Goal: Task Accomplishment & Management: Manage account settings

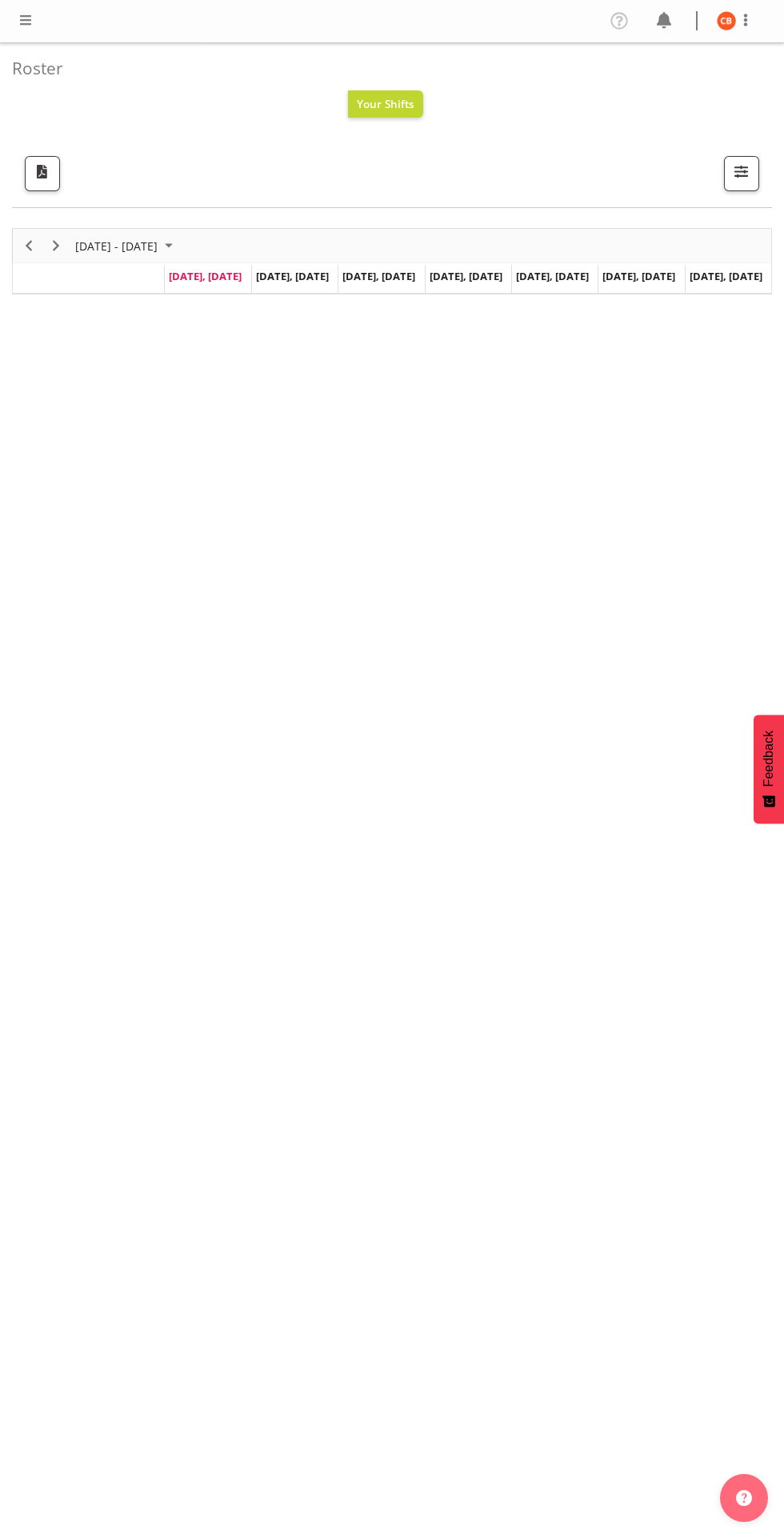
click at [26, 21] on span at bounding box center [25, 20] width 19 height 19
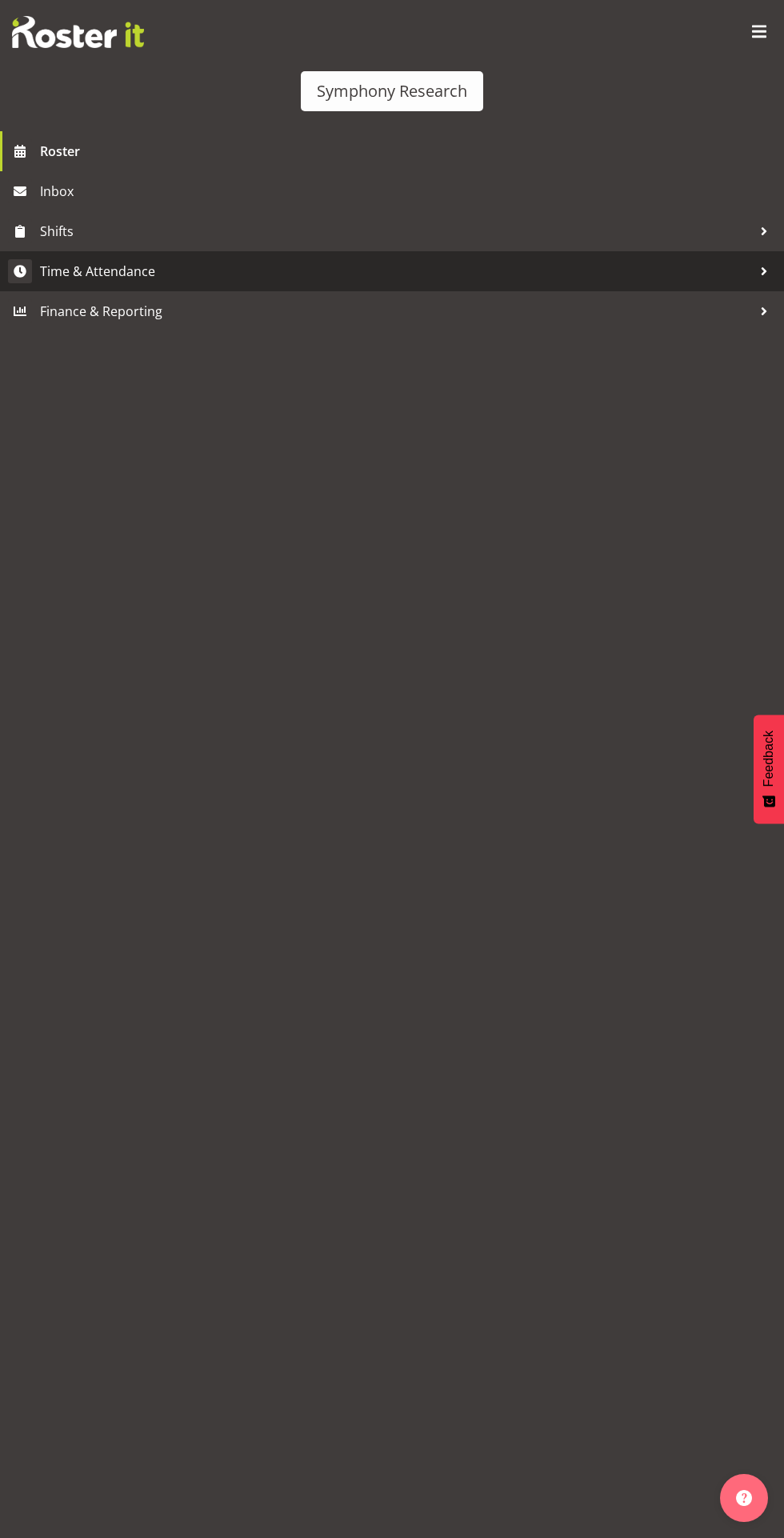
click at [109, 270] on span "Time & Attendance" at bounding box center [396, 271] width 712 height 24
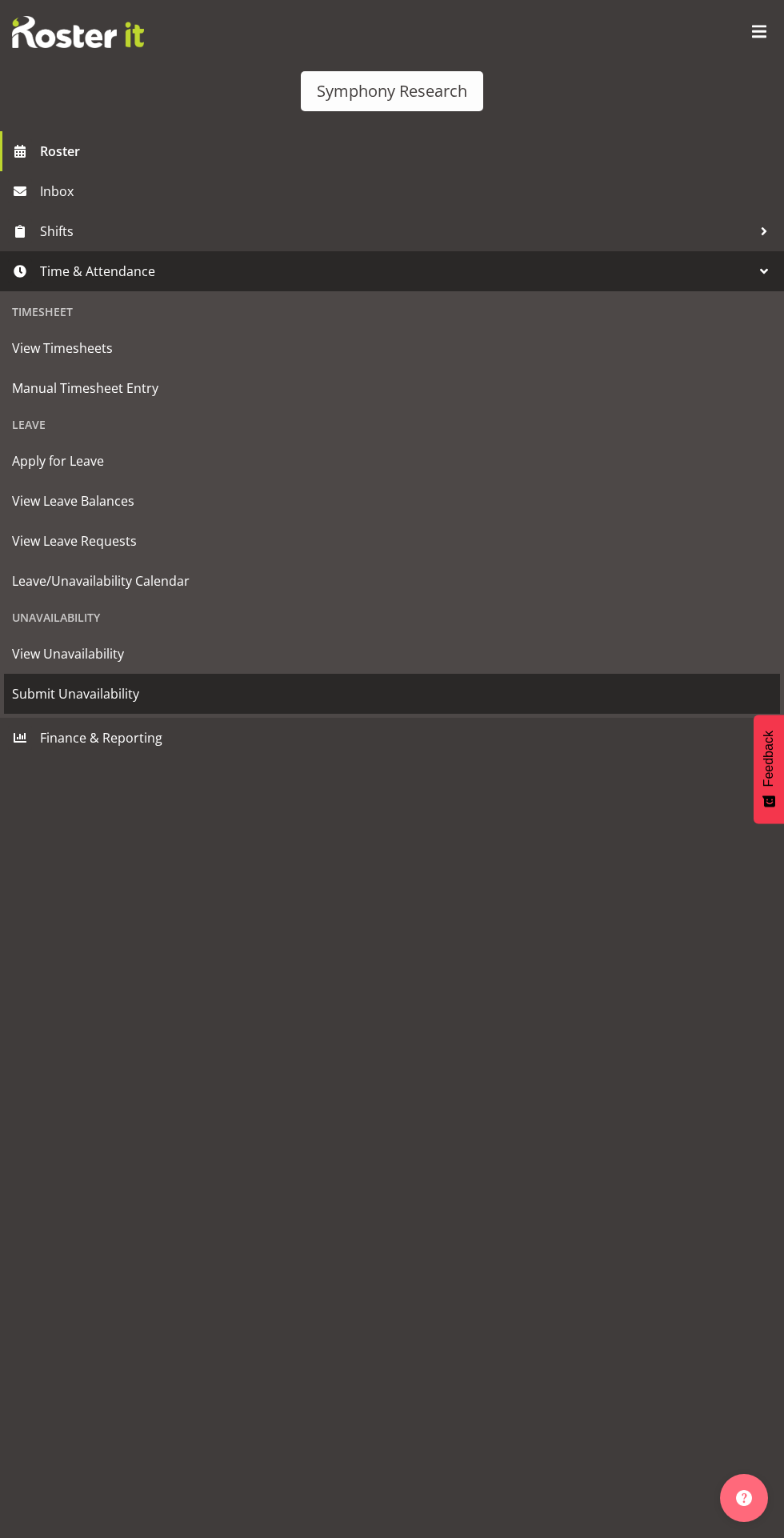
click at [72, 700] on span "Submit Unavailability" at bounding box center [391, 693] width 760 height 24
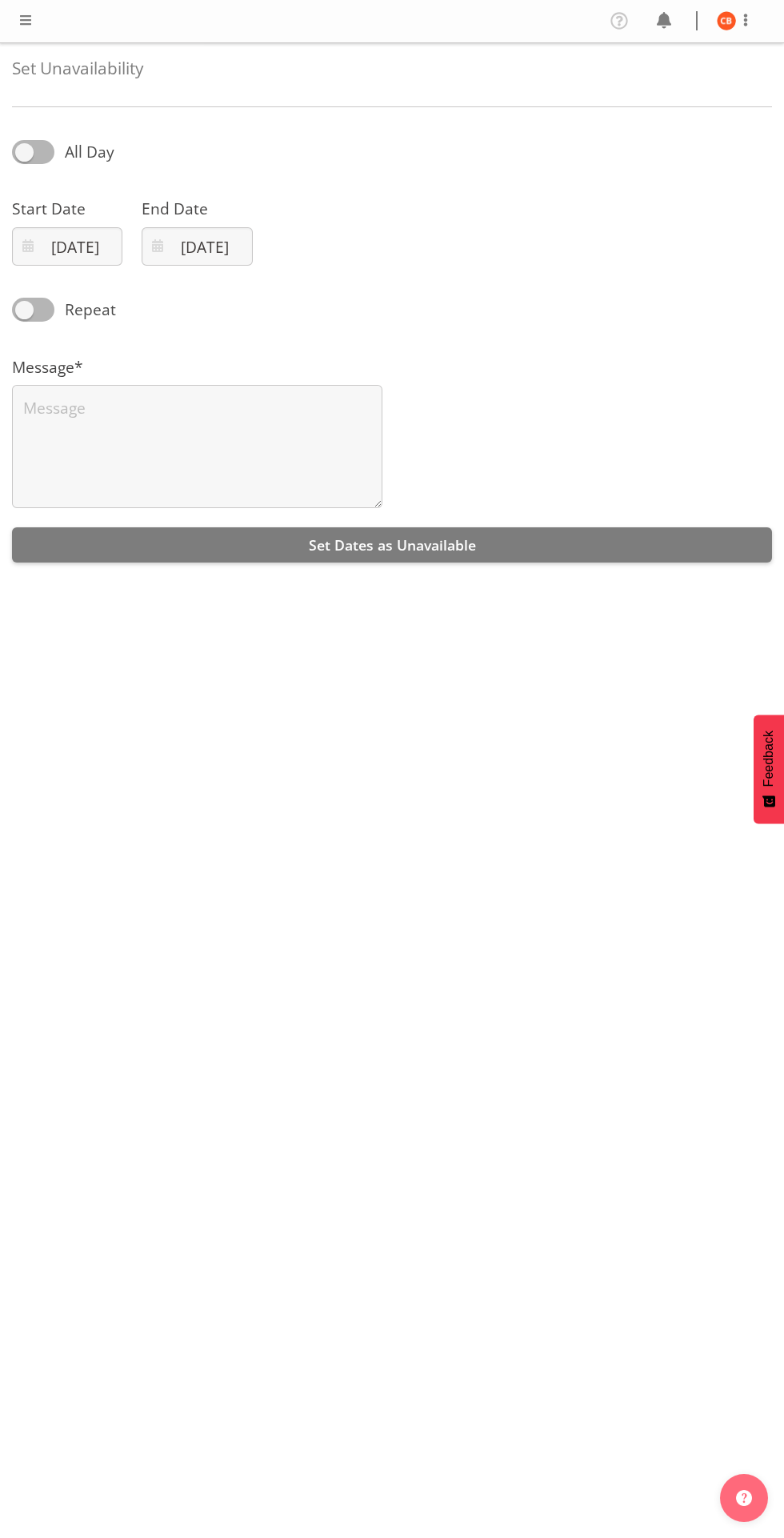
click at [26, 24] on span at bounding box center [25, 20] width 19 height 19
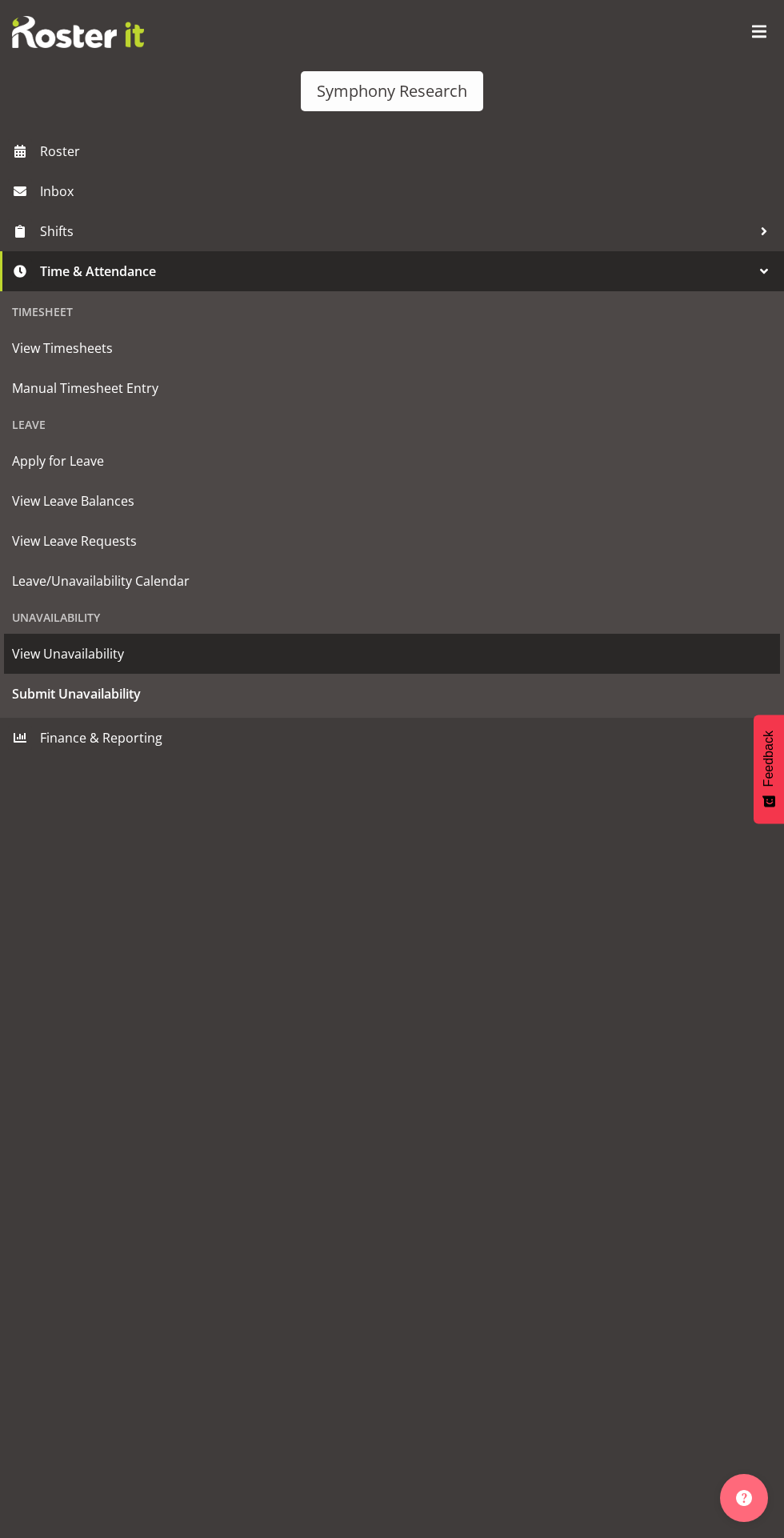
click at [64, 651] on span "View Unavailability" at bounding box center [391, 654] width 760 height 24
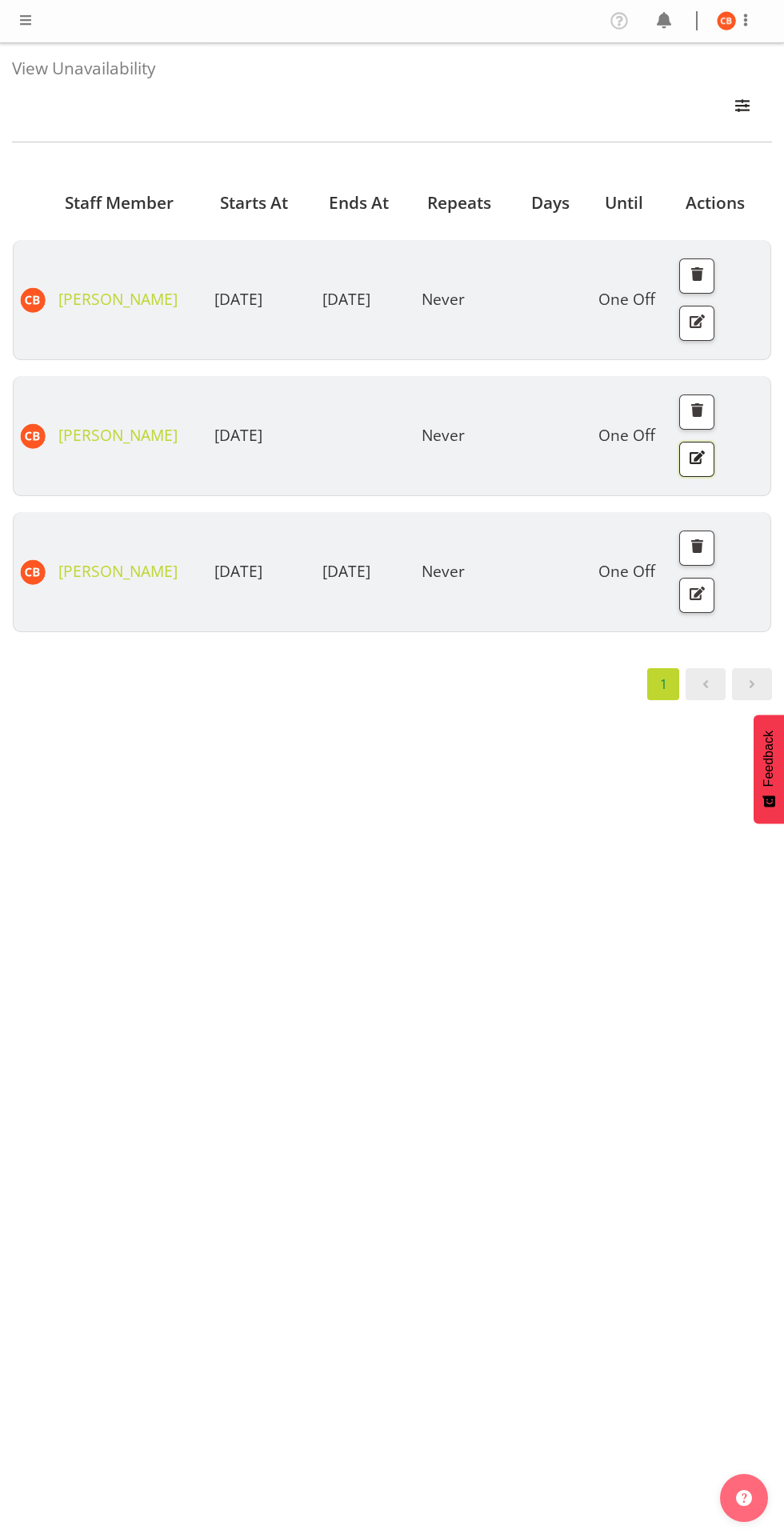
click at [707, 467] on span "button" at bounding box center [696, 457] width 21 height 21
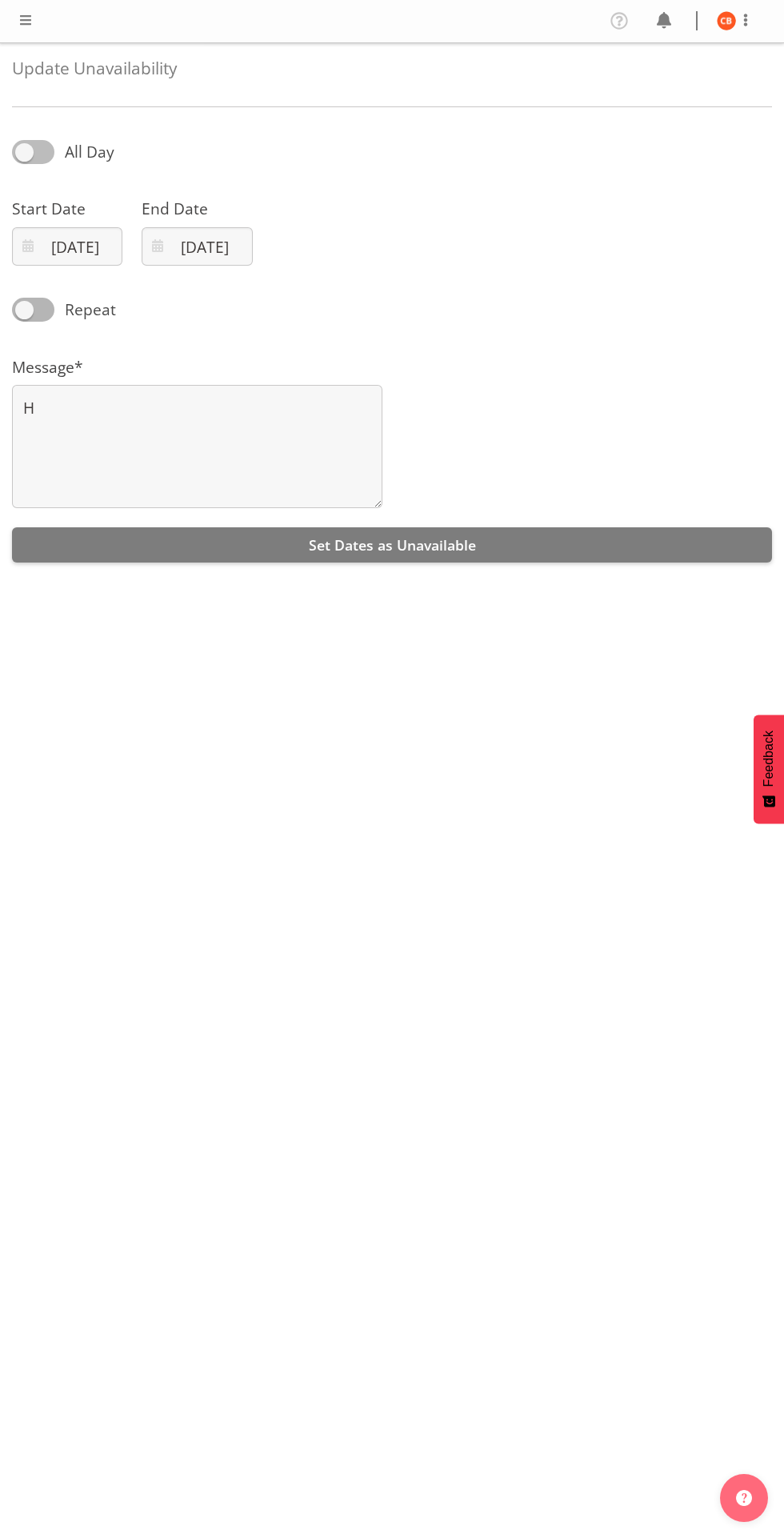
click at [24, 152] on span at bounding box center [32, 151] width 42 height 24
click at [22, 152] on input "All Day" at bounding box center [17, 152] width 11 height 11
click at [40, 155] on span at bounding box center [32, 151] width 42 height 24
click at [22, 155] on input "Part Day" at bounding box center [17, 152] width 11 height 11
checkbox input "false"
